Goal: Contribute content

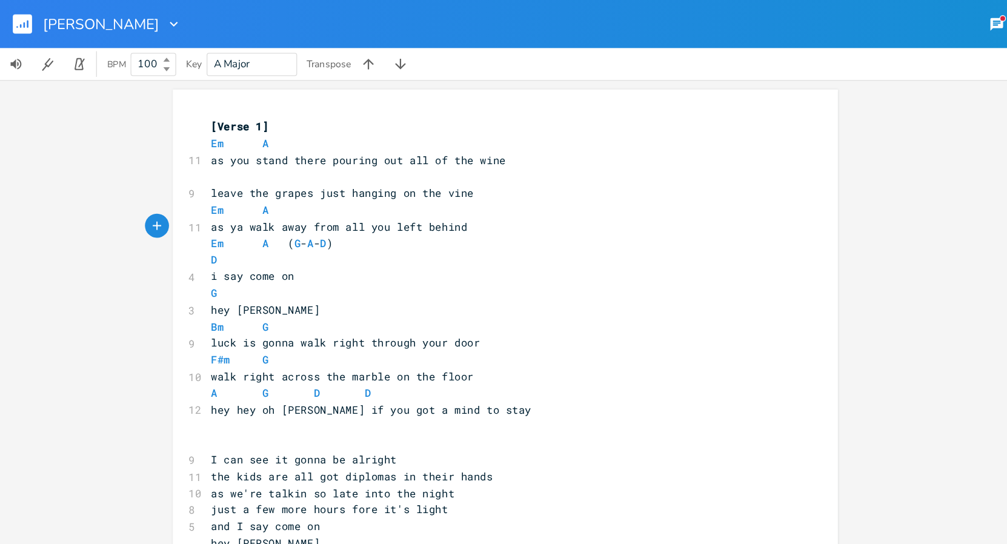
scroll to position [0, 2]
click at [279, 123] on span "as you stand there pouring out all of the wine" at bounding box center [271, 121] width 223 height 11
drag, startPoint x: 278, startPoint y: 122, endPoint x: 157, endPoint y: 125, distance: 121.1
click at [160, 125] on span "as you stand there pouring out all of the wine" at bounding box center [271, 121] width 223 height 11
type textarea "go ahead and pour"
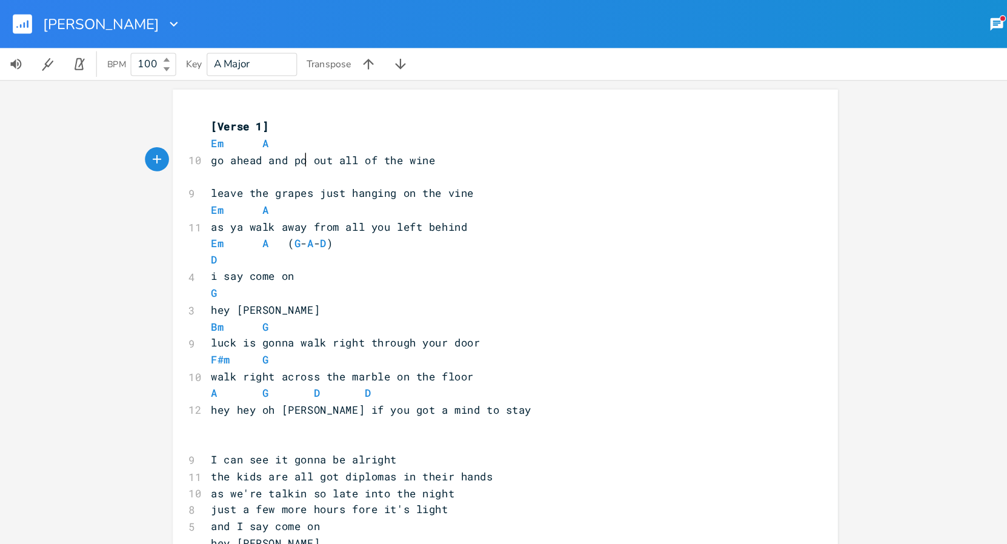
scroll to position [0, 67]
click at [286, 122] on span "go ahead and pour out all of the wine" at bounding box center [249, 121] width 179 height 11
click at [363, 362] on span "the kids are all got diplomas in their hands" at bounding box center [266, 360] width 213 height 11
drag, startPoint x: 363, startPoint y: 362, endPoint x: 340, endPoint y: 363, distance: 23.7
click at [340, 363] on span "the kids are all got diplomas in their hands" at bounding box center [266, 360] width 213 height 11
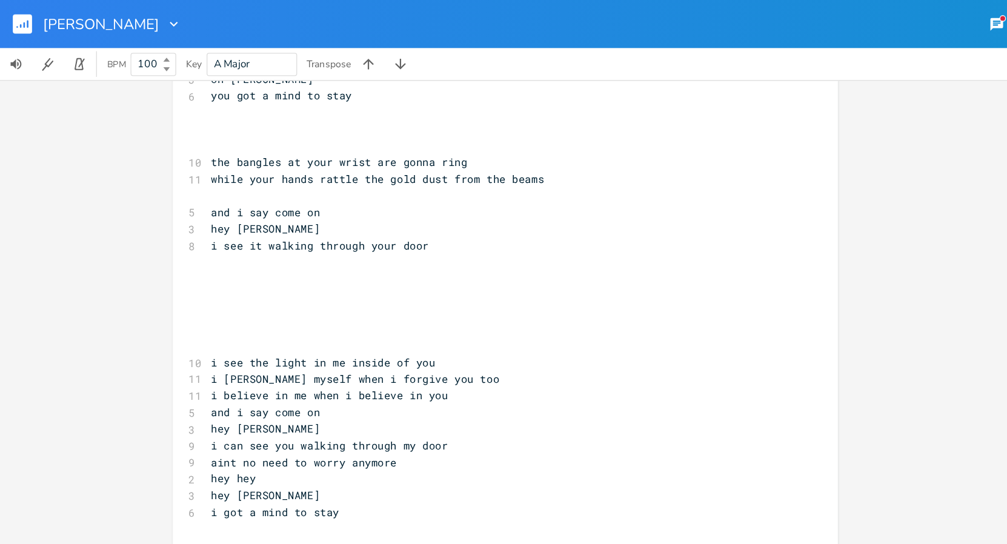
scroll to position [389, 0]
type textarea "sights"
type textarea "​"
click at [217, 392] on pre "i got a mind to stay" at bounding box center [375, 387] width 437 height 13
click at [253, 386] on pre "i got a mind to stay" at bounding box center [375, 387] width 437 height 13
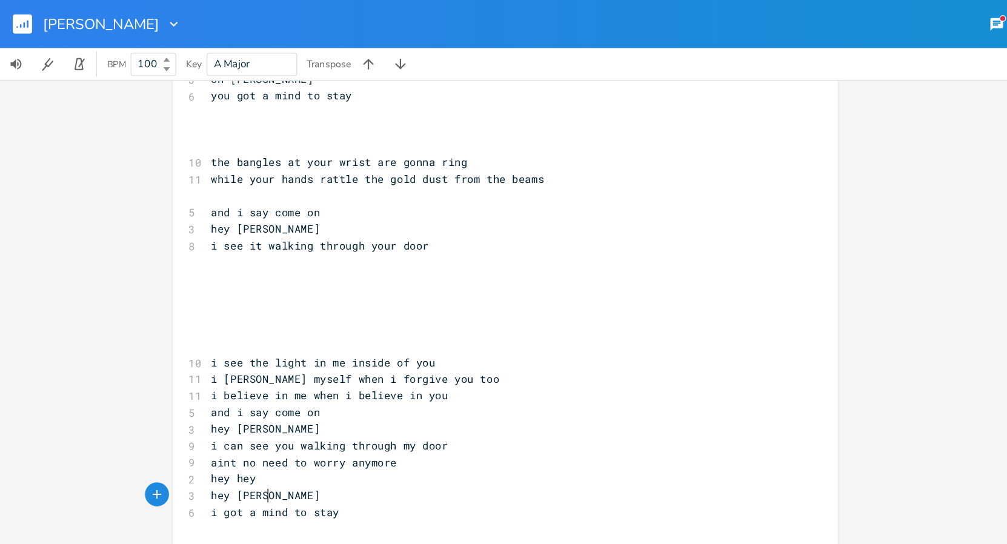
click at [202, 374] on pre "hey [PERSON_NAME]" at bounding box center [375, 374] width 437 height 13
type textarea "I say come on"
click at [243, 331] on pre "i can see you walking through my door" at bounding box center [375, 337] width 437 height 13
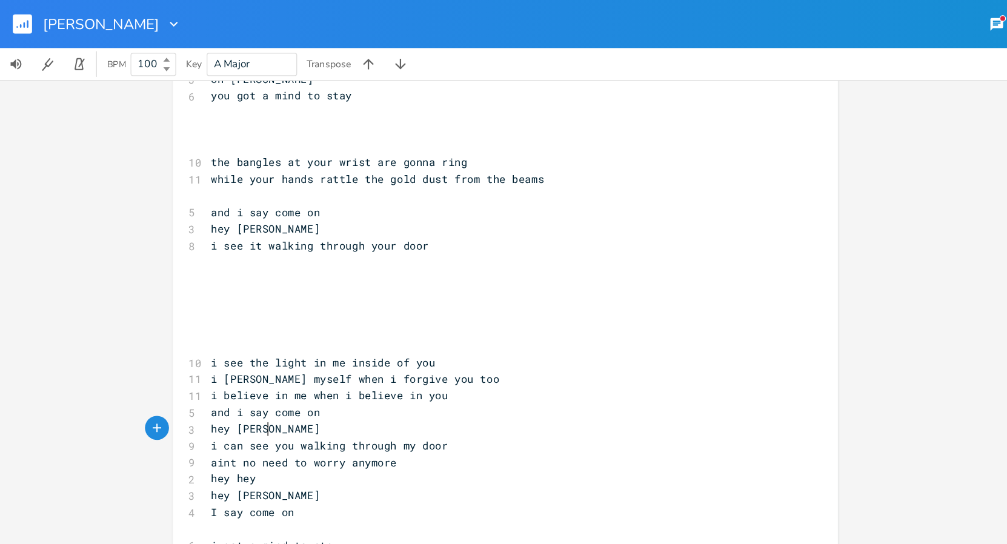
scroll to position [341, 0]
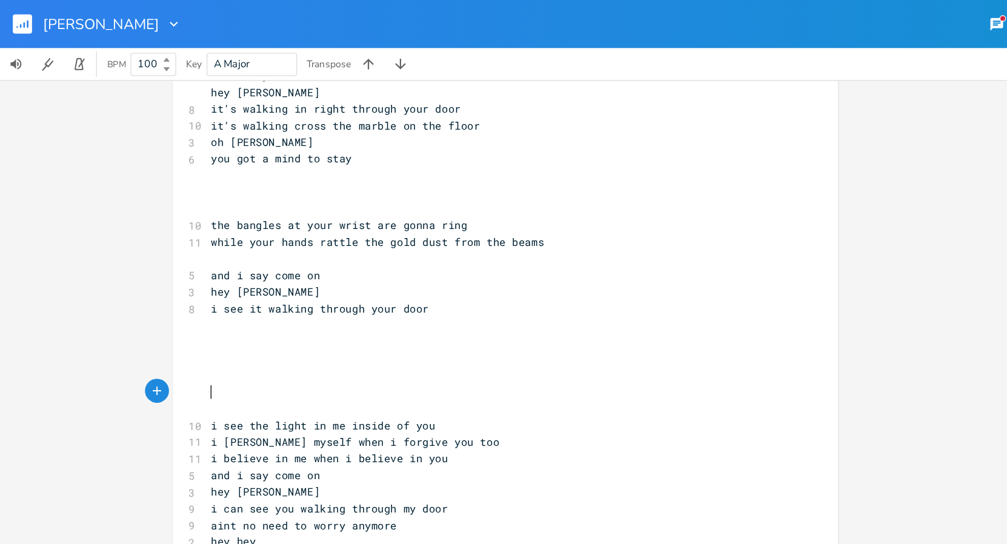
click at [186, 302] on pre "​" at bounding box center [375, 296] width 437 height 13
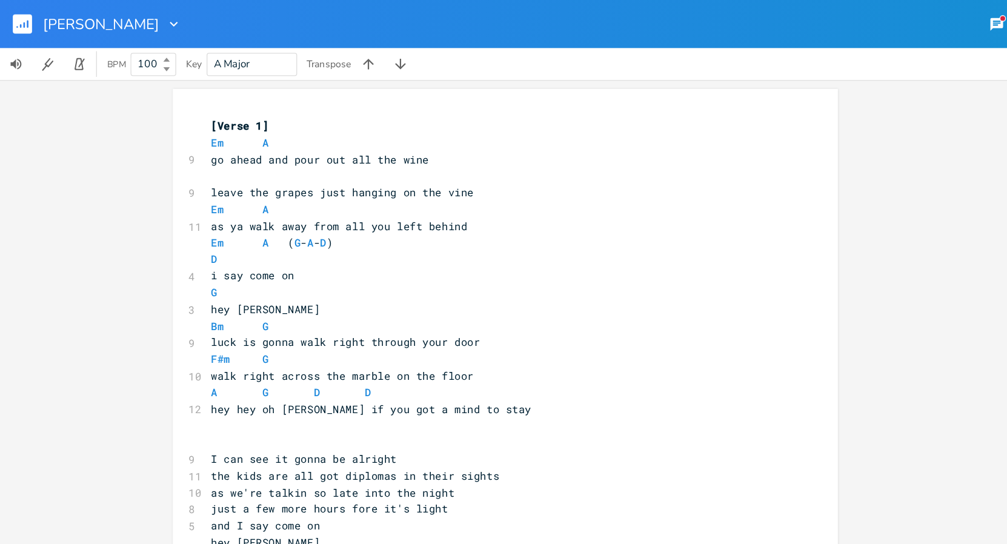
scroll to position [4, 0]
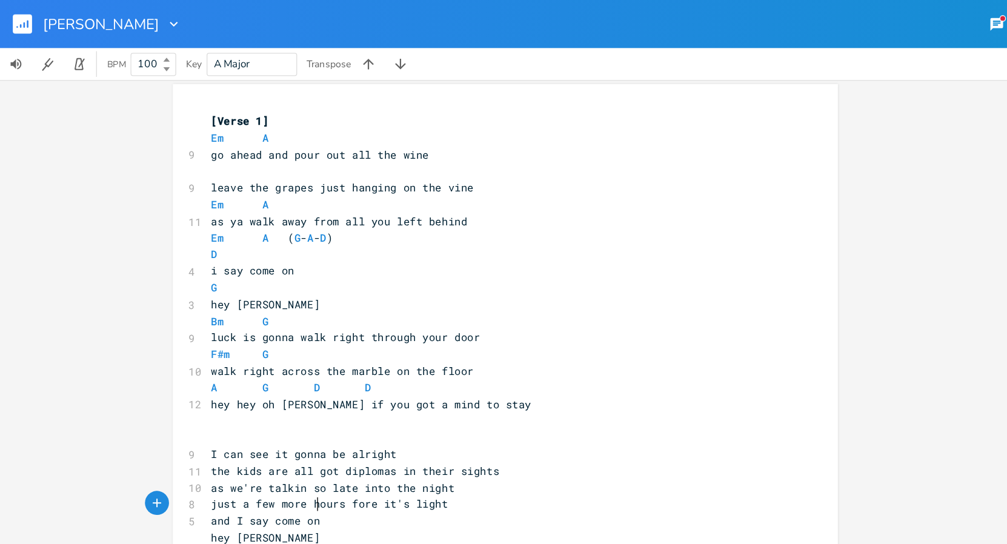
click at [237, 381] on span "just a few more hours fore it's light" at bounding box center [249, 380] width 179 height 11
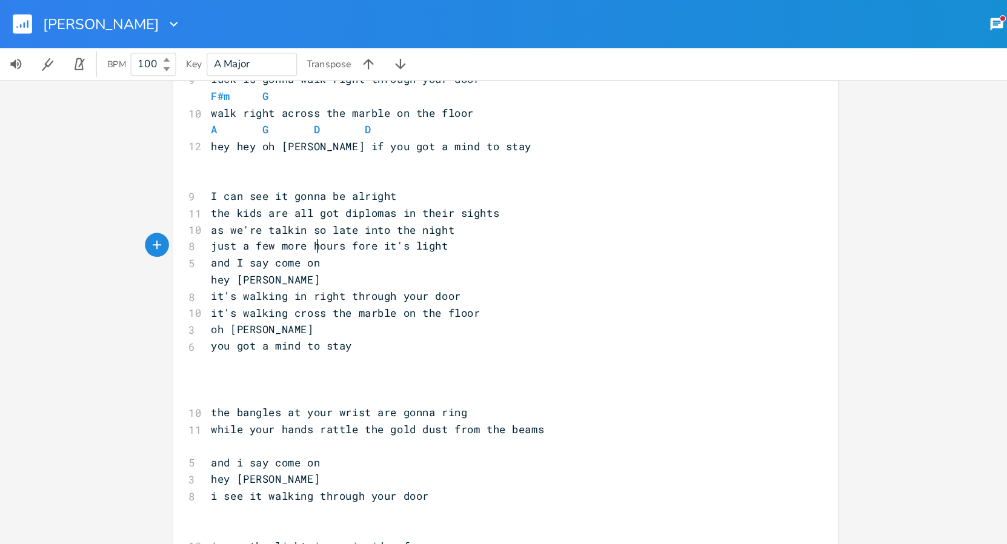
scroll to position [201, 0]
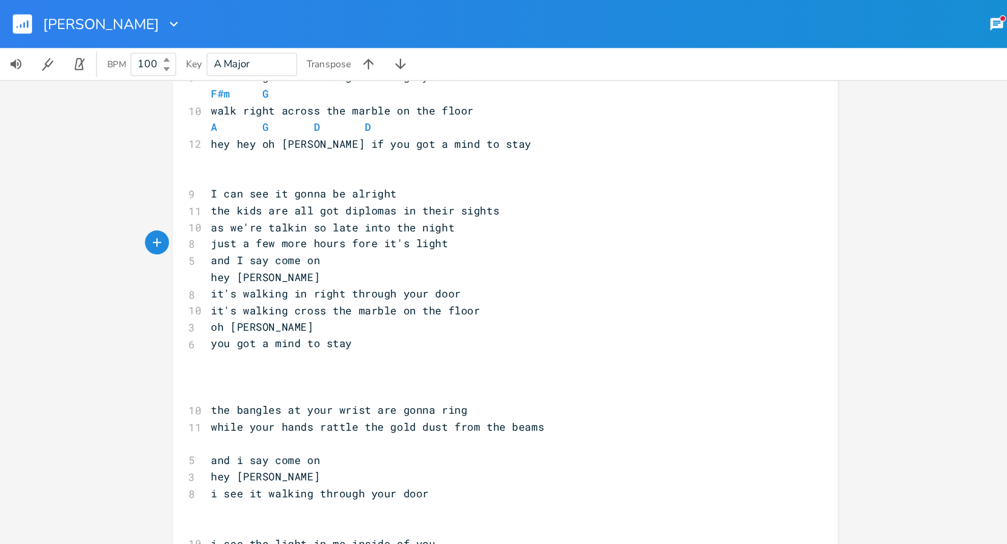
click at [168, 294] on pre "​" at bounding box center [375, 298] width 437 height 13
type textarea "]"
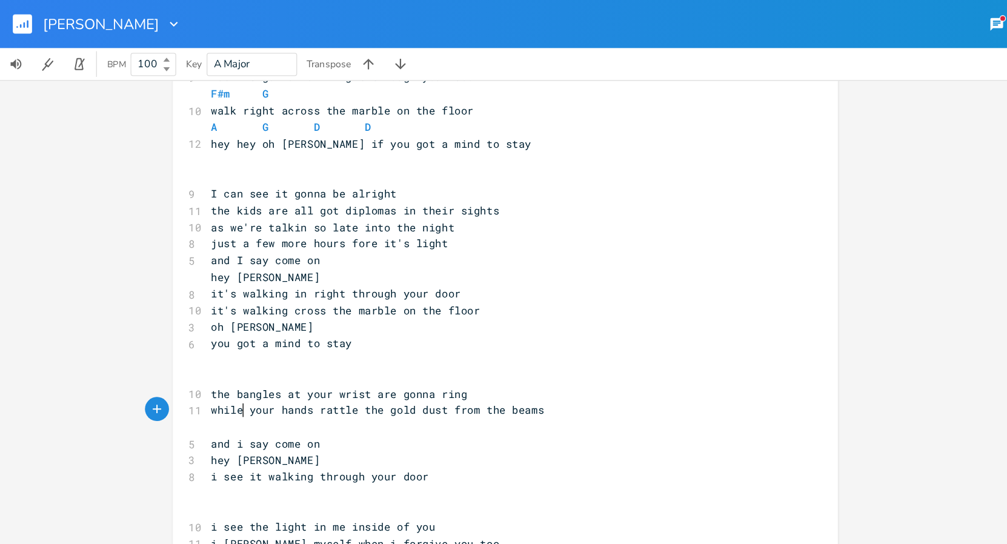
click at [179, 311] on span "while your hands rattle the gold dust from the beams" at bounding box center [286, 310] width 252 height 11
type textarea "as"
click at [270, 310] on span "as your hands rattle the gold dust from the beams" at bounding box center [278, 310] width 237 height 11
type textarea "="
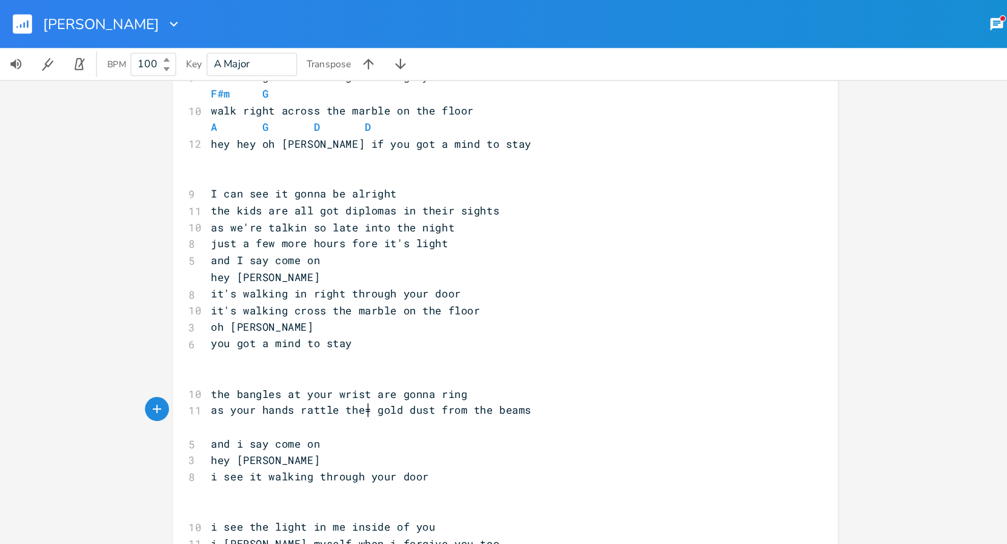
scroll to position [0, 4]
click at [185, 320] on pre "​" at bounding box center [375, 323] width 437 height 13
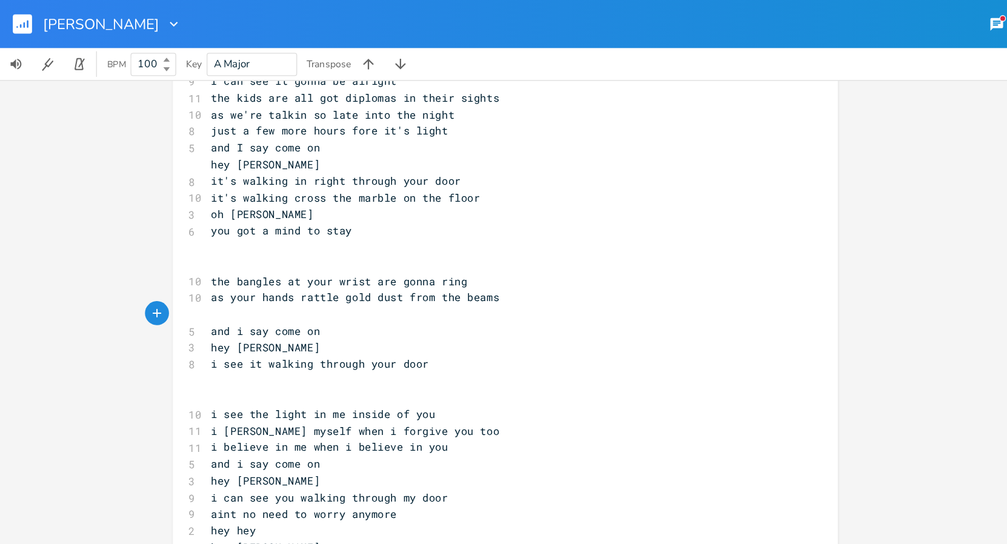
scroll to position [289, 0]
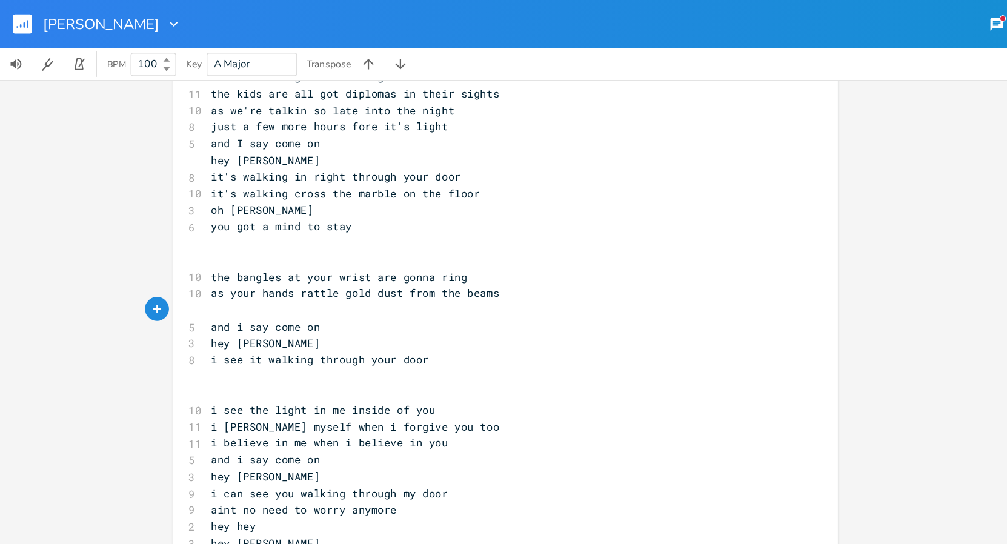
click at [170, 222] on span "as your hands rattle gold dust from the beams" at bounding box center [269, 221] width 218 height 11
click at [239, 223] on span "your hands rattle gold dust from the beams" at bounding box center [261, 221] width 203 height 11
type textarea "tbe"
type textarea "he"
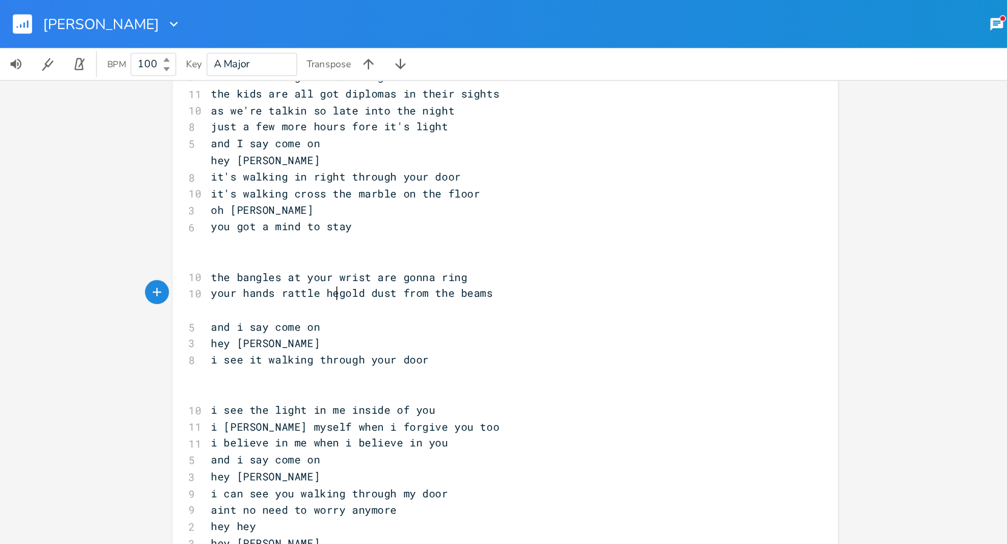
scroll to position [0, 10]
type textarea "the"
click at [169, 236] on pre "​" at bounding box center [375, 234] width 437 height 13
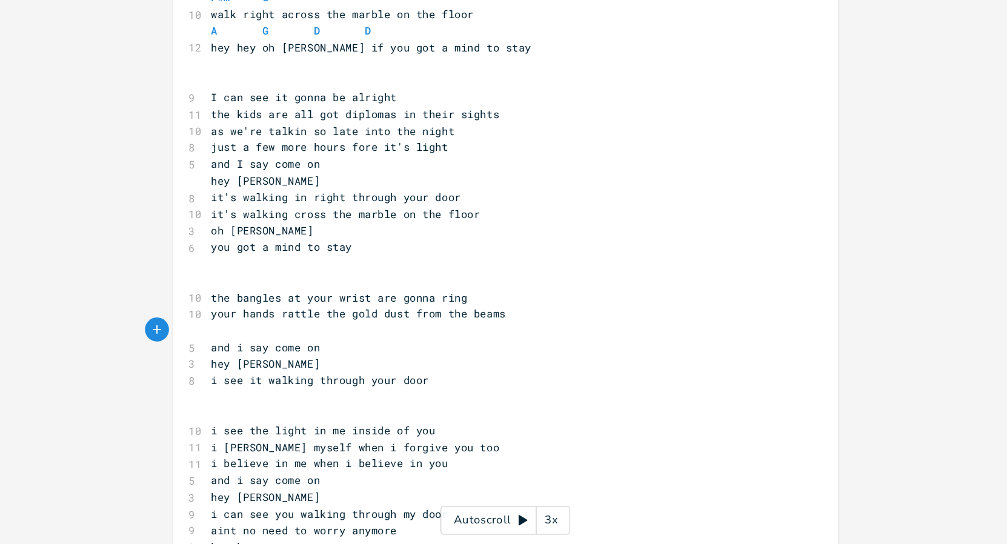
scroll to position [142, 0]
click at [213, 207] on span "I can see it gonna be alright" at bounding box center [230, 205] width 141 height 11
type textarea "s"
type textarea "all"
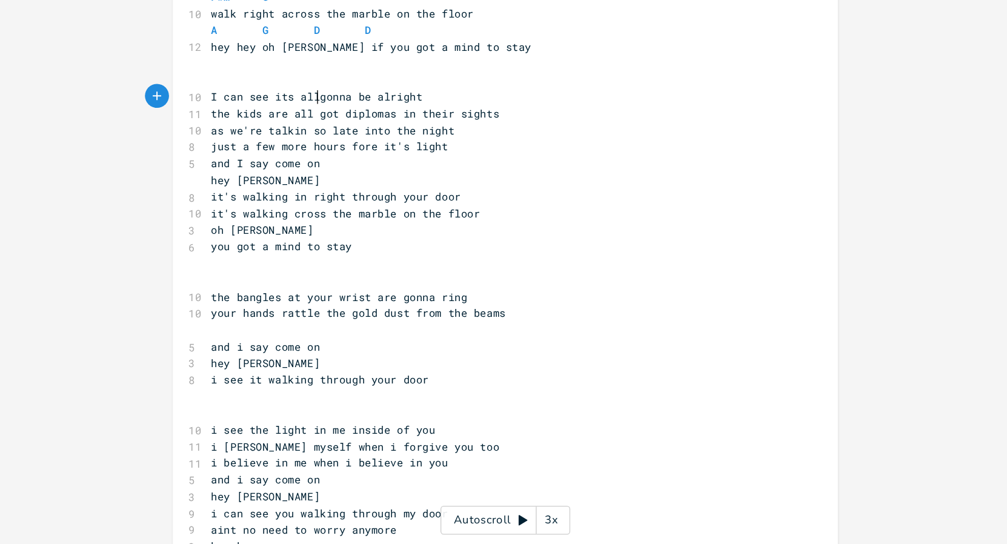
scroll to position [0, 10]
click at [215, 218] on span "the kids are all got diplomas in their sights" at bounding box center [269, 218] width 218 height 11
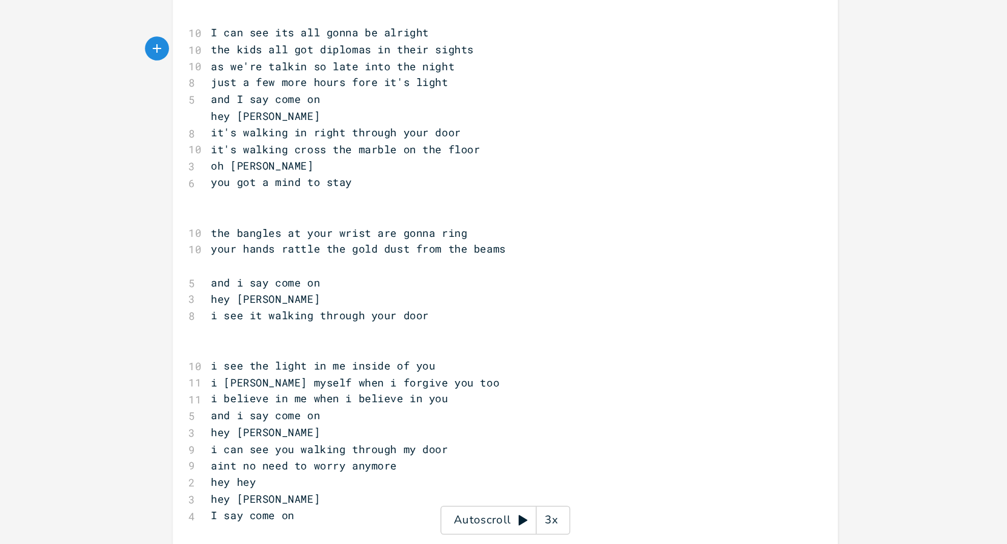
scroll to position [191, 0]
click at [182, 332] on pre "​" at bounding box center [375, 332] width 437 height 13
type textarea "and it turns out you still have you"
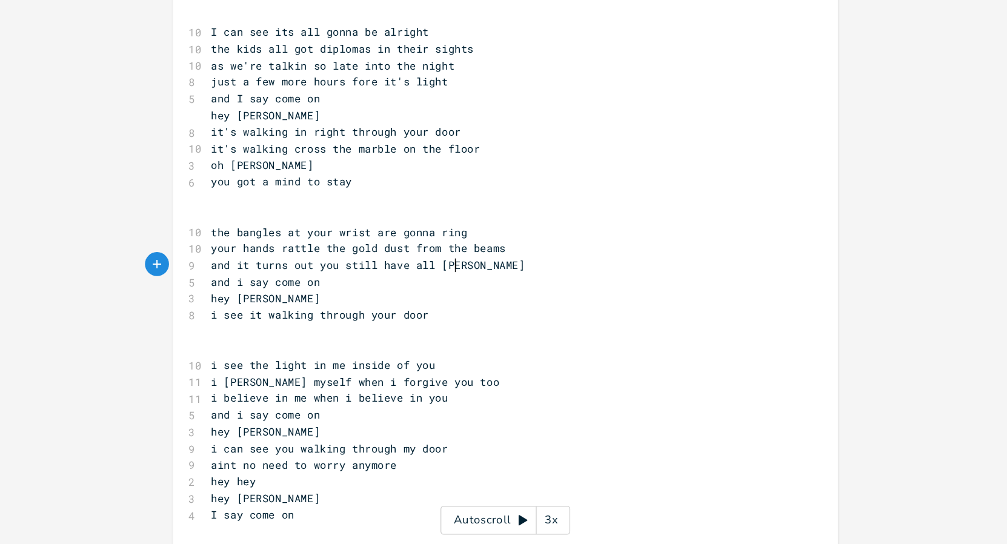
type textarea "all yoou"
type textarea "ur dreams"
click at [174, 335] on span "and it turns out you still have all your dreams" at bounding box center [274, 332] width 228 height 11
click at [302, 334] on span "it turns out you still have all your dreams" at bounding box center [264, 332] width 208 height 11
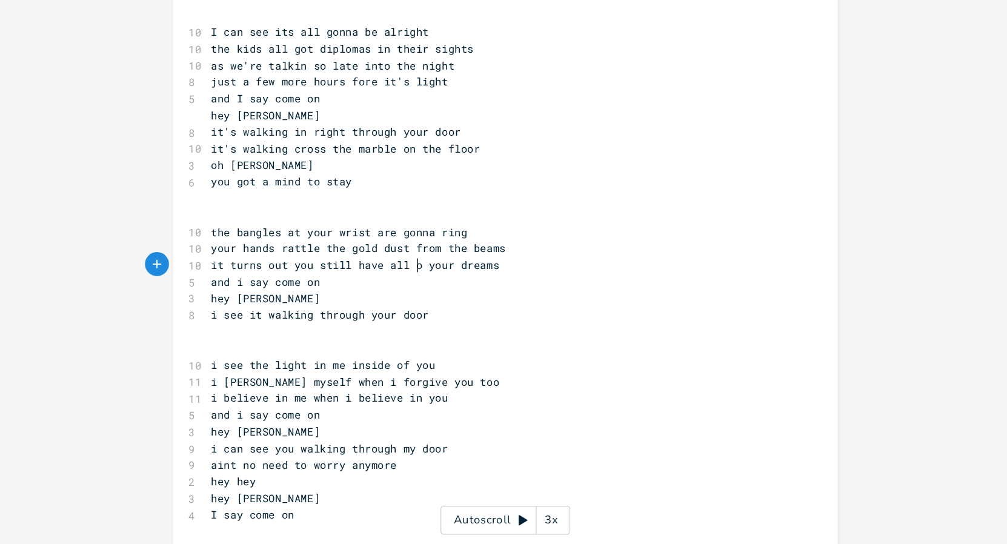
type textarea "of"
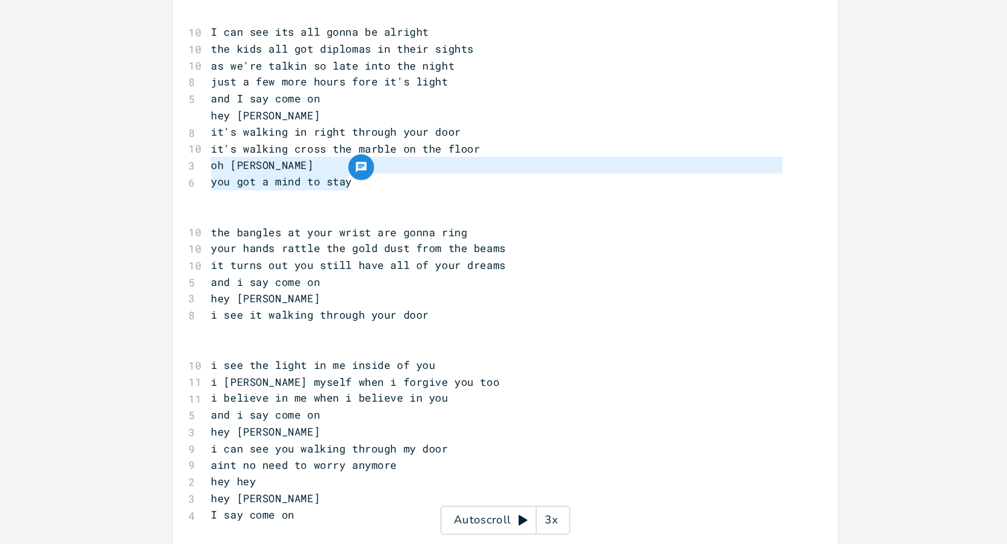
type textarea "it's walking cross the marble on the floor oh [PERSON_NAME] you got a mind to s…"
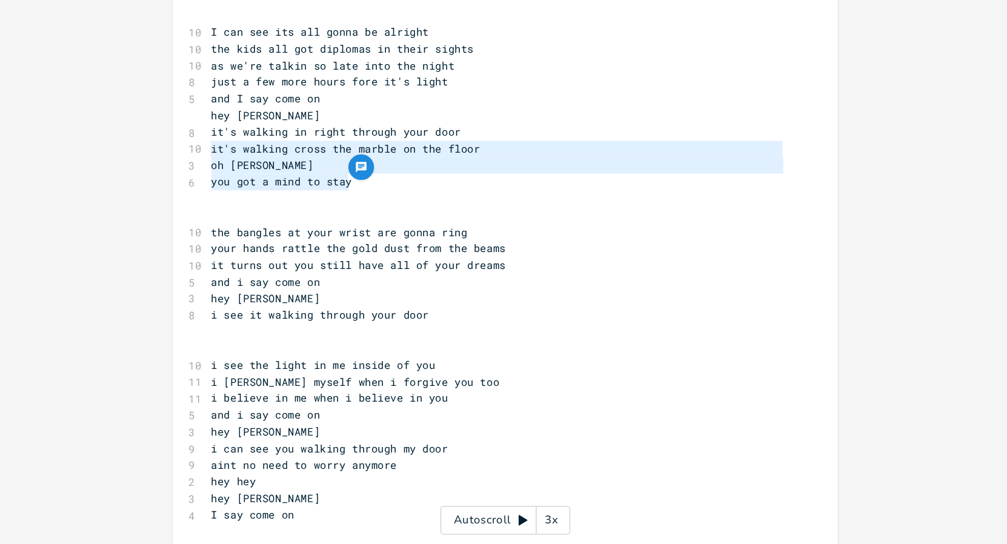
drag, startPoint x: 267, startPoint y: 274, endPoint x: 153, endPoint y: 248, distance: 117.3
click at [153, 248] on div "it's walking cross the marble on the floor oh [PERSON_NAME] you got a mind to s…" at bounding box center [382, 348] width 503 height 945
click at [328, 374] on pre "i see it walking through your door" at bounding box center [375, 370] width 437 height 13
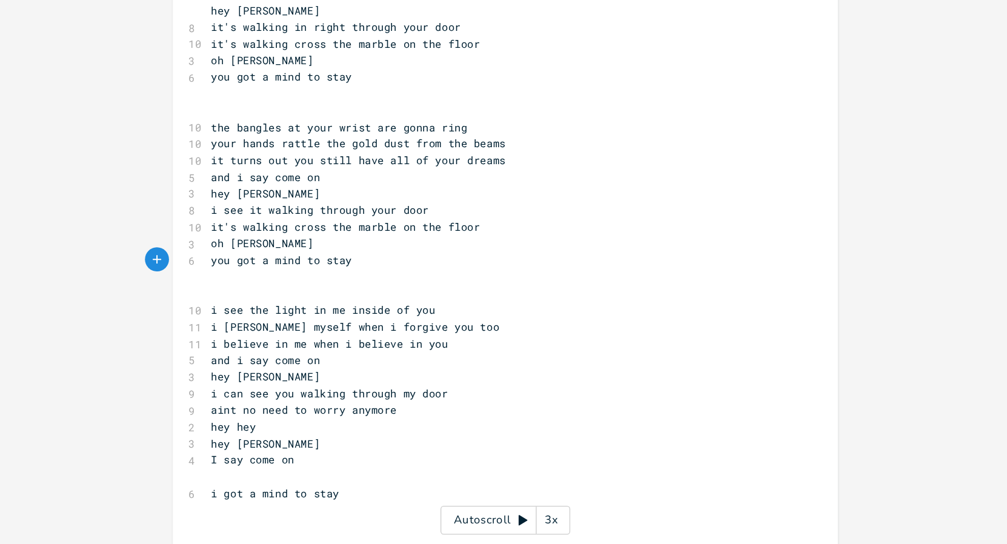
scroll to position [271, 0]
